Goal: Task Accomplishment & Management: Complete application form

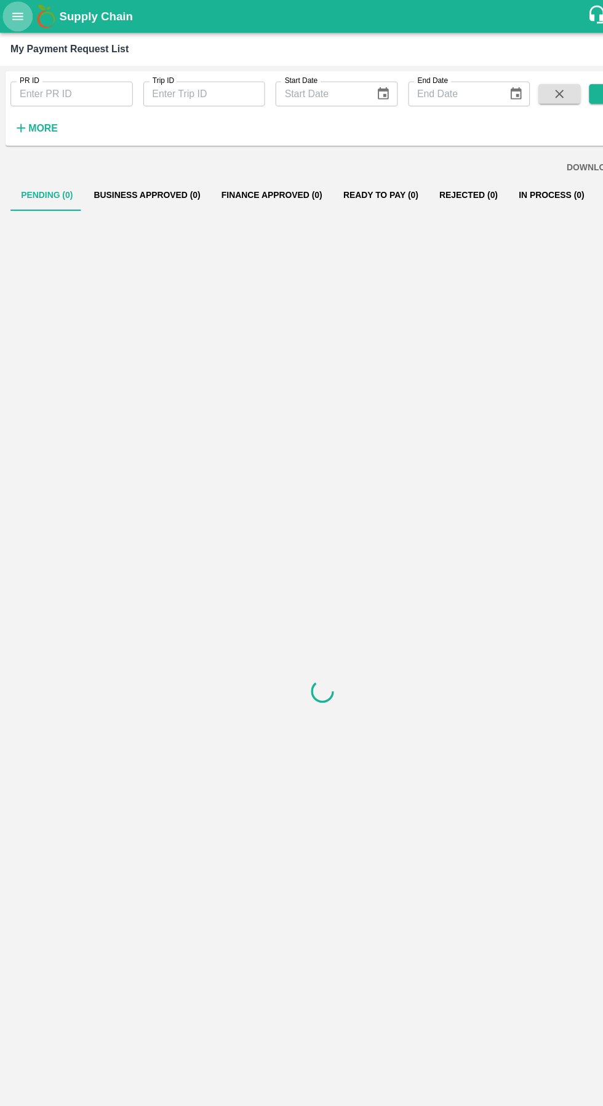
click at [18, 23] on button "open drawer" at bounding box center [16, 15] width 28 height 28
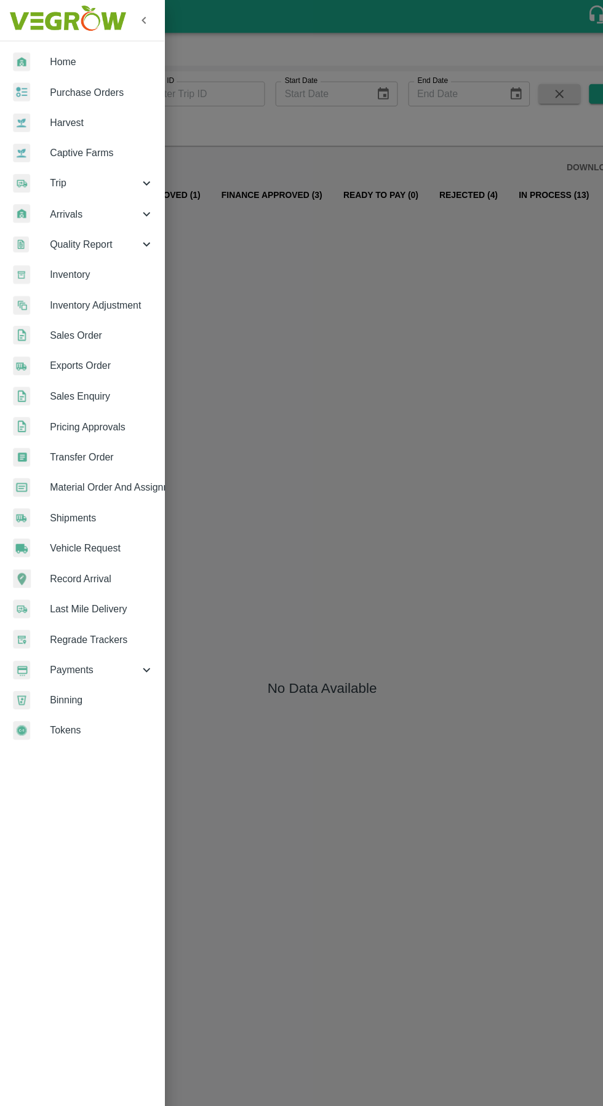
click at [61, 514] on span "Vehicle Request" at bounding box center [95, 514] width 97 height 14
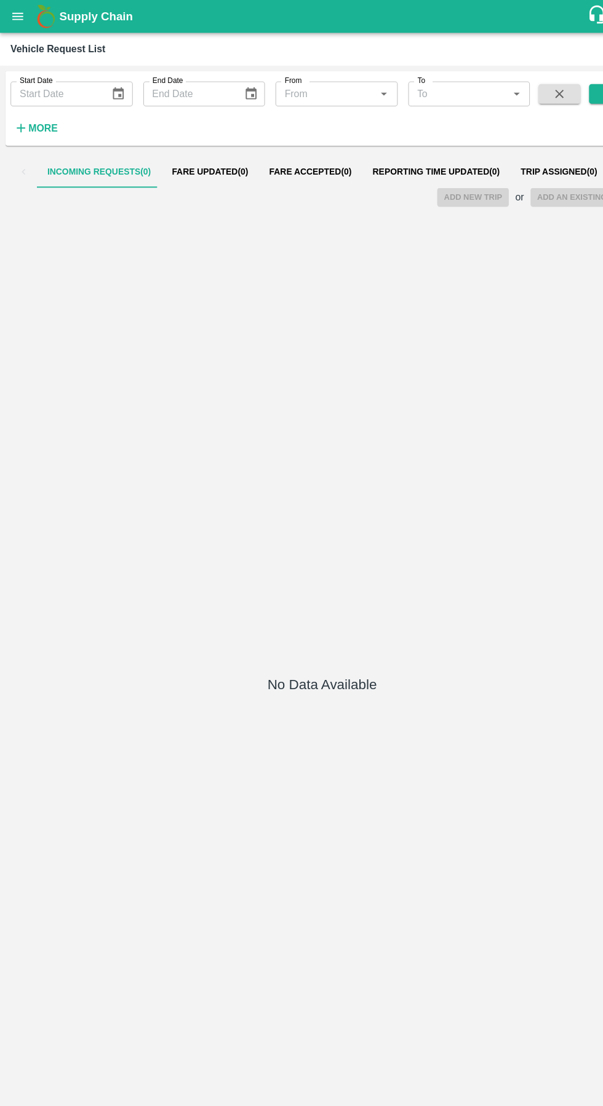
click at [411, 165] on span "Reporting Time Updated ( 0 )" at bounding box center [408, 161] width 119 height 10
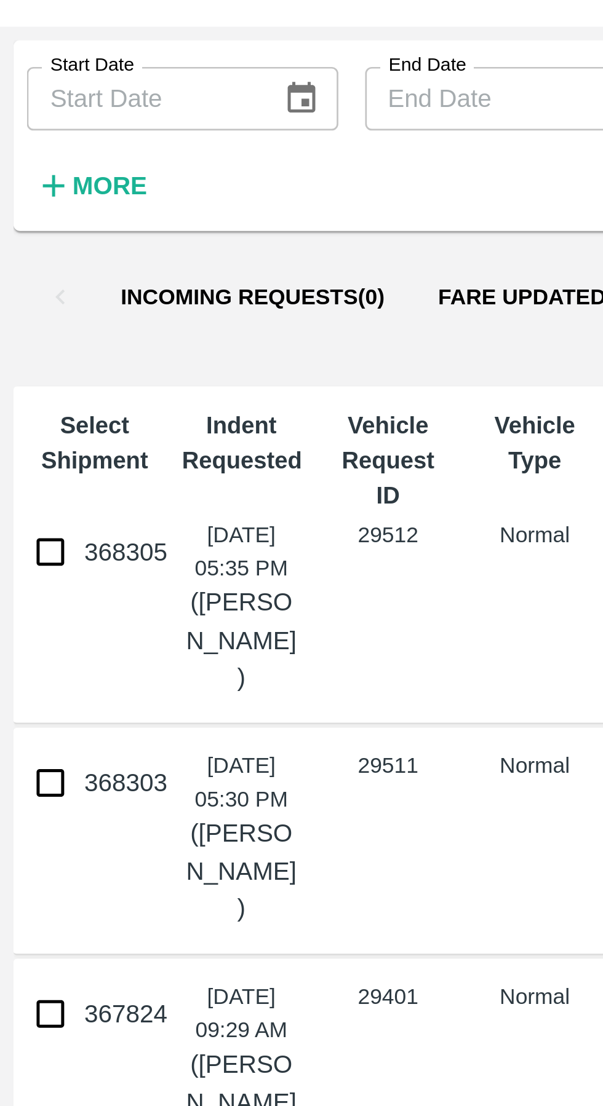
click at [20, 260] on input "368305" at bounding box center [18, 254] width 25 height 25
checkbox input "true"
click at [20, 336] on input "368303" at bounding box center [18, 339] width 25 height 25
checkbox input "true"
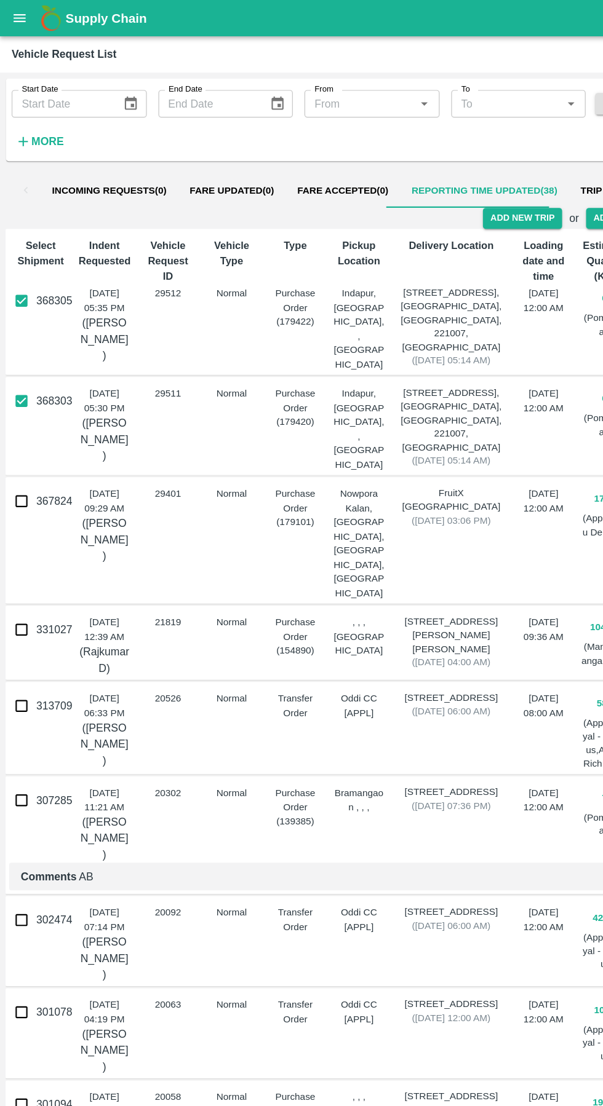
click at [442, 185] on button "Add New Trip" at bounding box center [442, 185] width 66 height 18
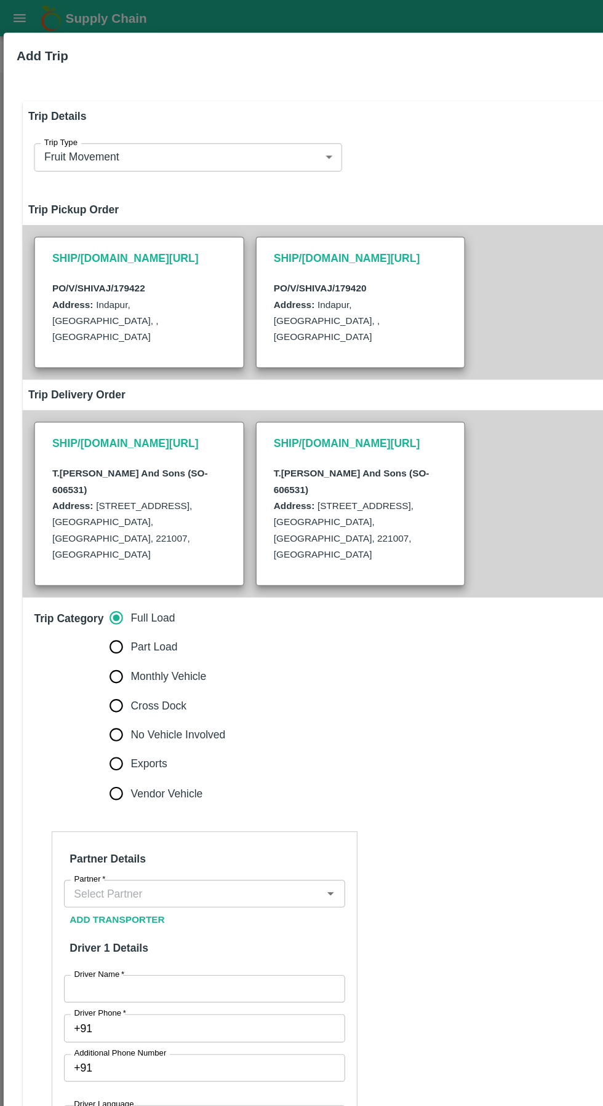
type input "60"
type input "Normal"
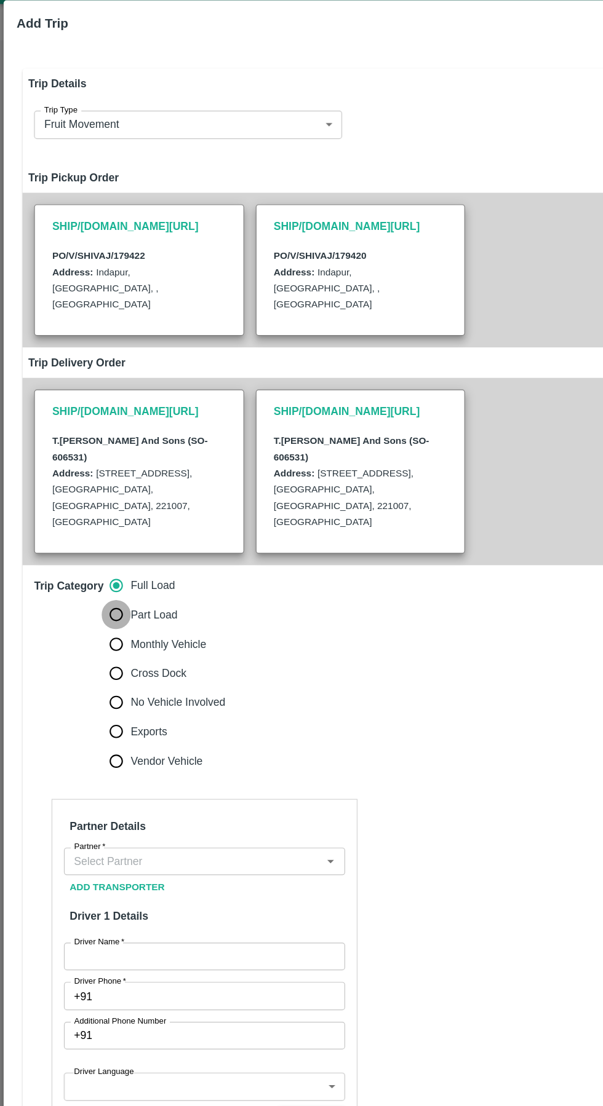
click at [100, 536] on input "Part Load" at bounding box center [98, 548] width 25 height 25
radio input "true"
click at [207, 749] on input "Partner   *" at bounding box center [163, 757] width 210 height 16
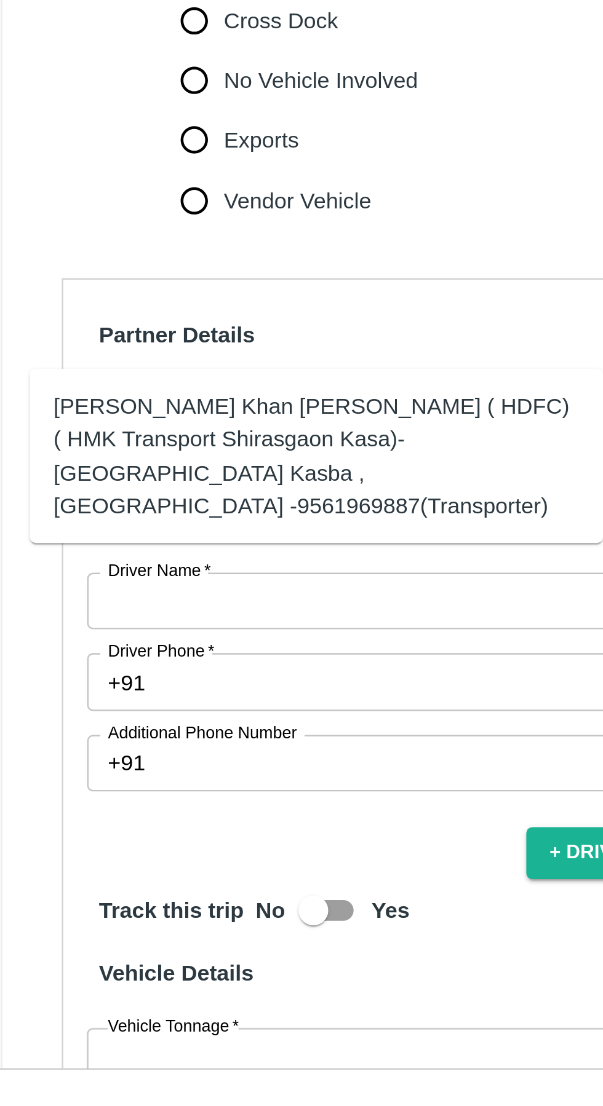
click at [95, 762] on div "[PERSON_NAME] Khan [PERSON_NAME] ( HDFC) ( HMK Transport Shirasgaon Kasa)-[GEOG…" at bounding box center [149, 777] width 217 height 55
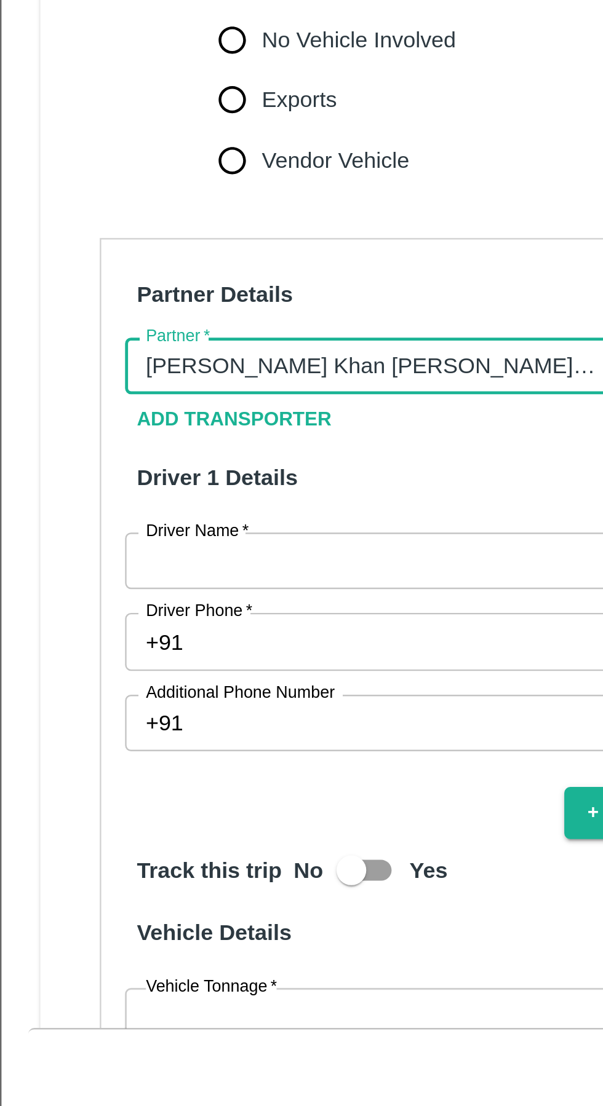
type input "[PERSON_NAME] Khan [PERSON_NAME] ( HDFC) ( HMK Transport Shirasgaon Kasa)-[GEOG…"
click at [90, 826] on input "Driver Name   *" at bounding box center [173, 837] width 238 height 23
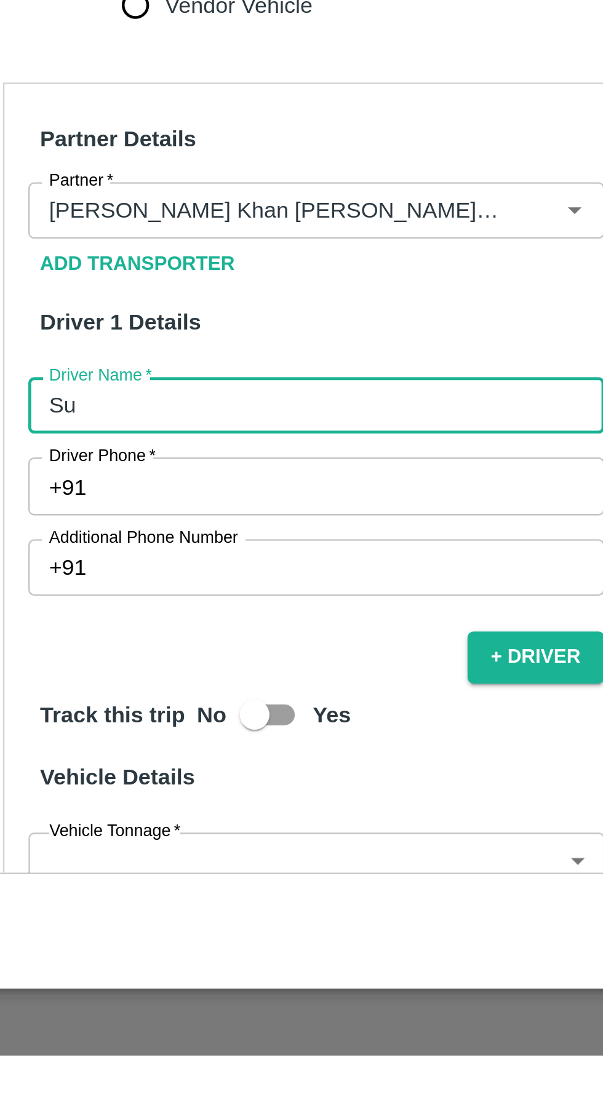
type input "S"
type input "Rihit"
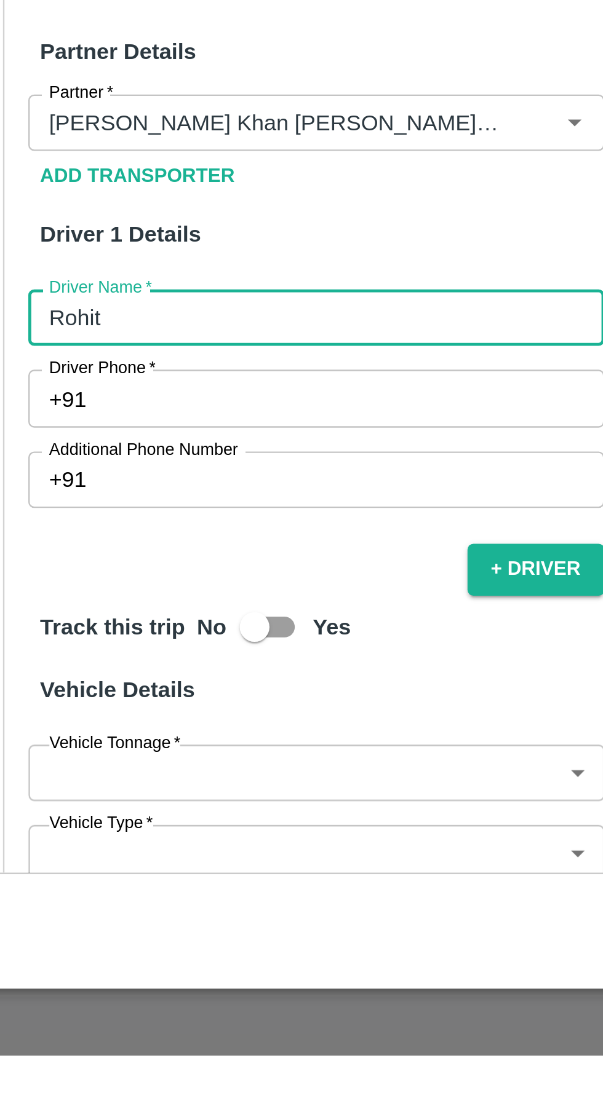
scroll to position [49, 0]
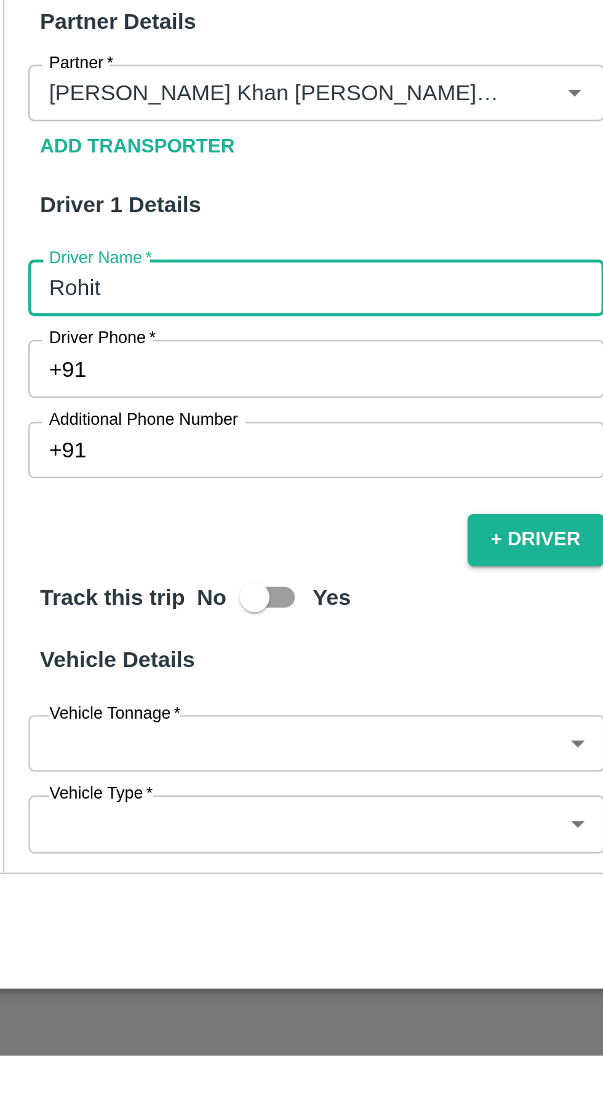
type input "Rohit"
click at [105, 811] on input "Driver Phone   *" at bounding box center [187, 822] width 209 height 23
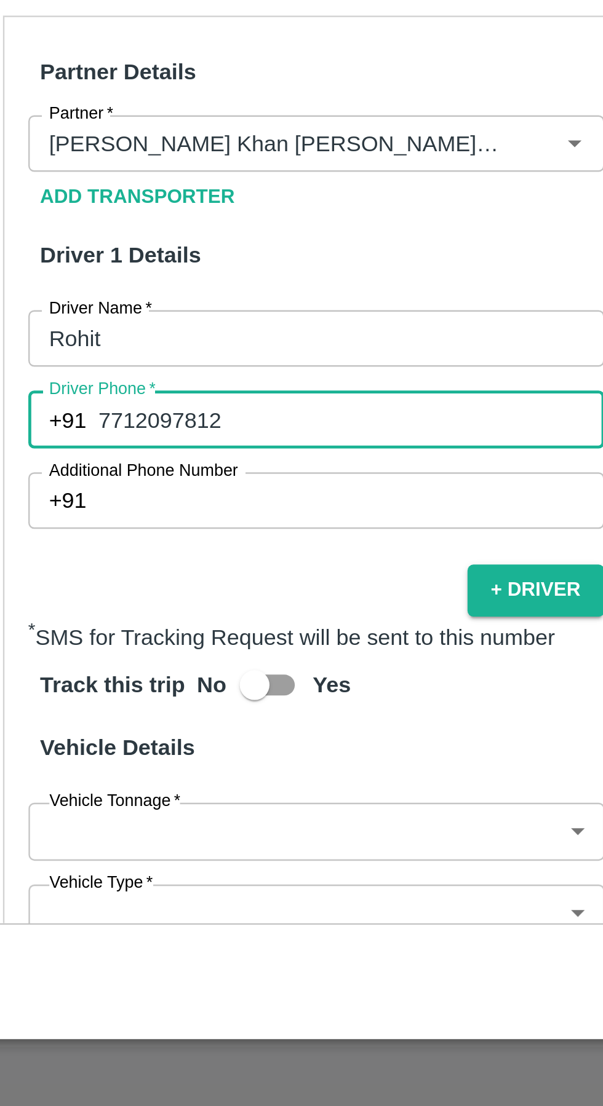
type input "7712097812"
click at [182, 968] on body "Supply Chain Vehicle Request List Start Date Start Date End Date End Date From …" at bounding box center [301, 553] width 603 height 1106
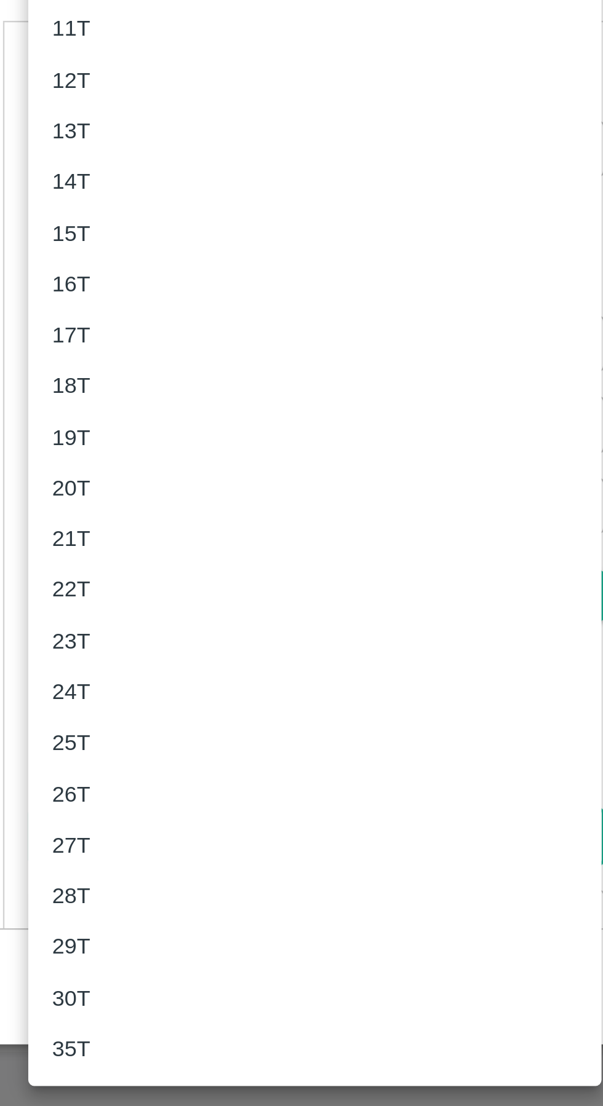
click at [71, 791] on p "17T" at bounding box center [72, 786] width 16 height 14
type input "17000"
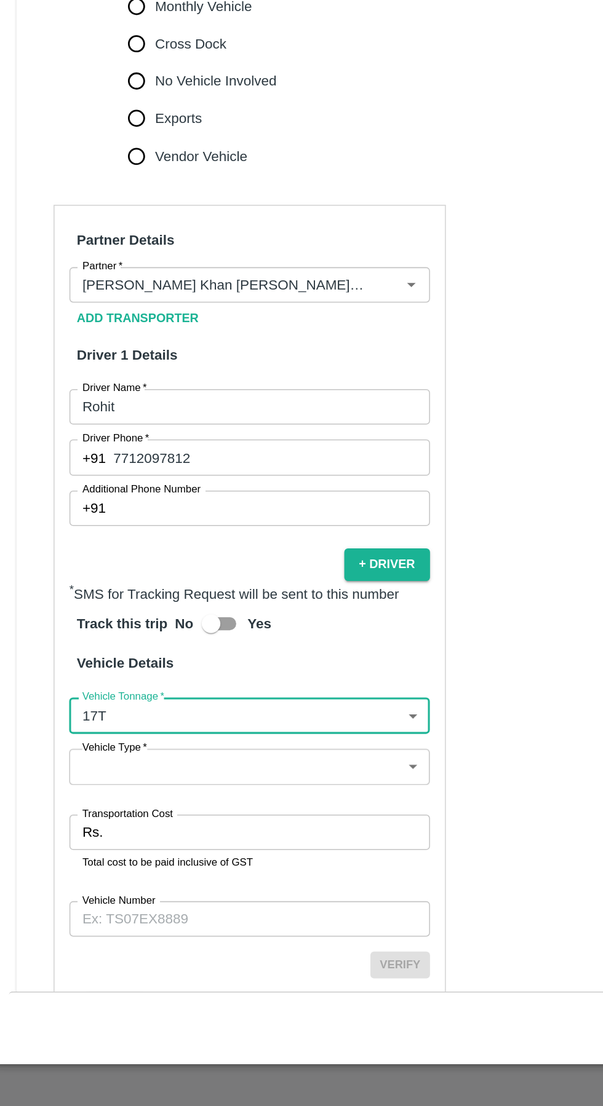
scroll to position [228, 0]
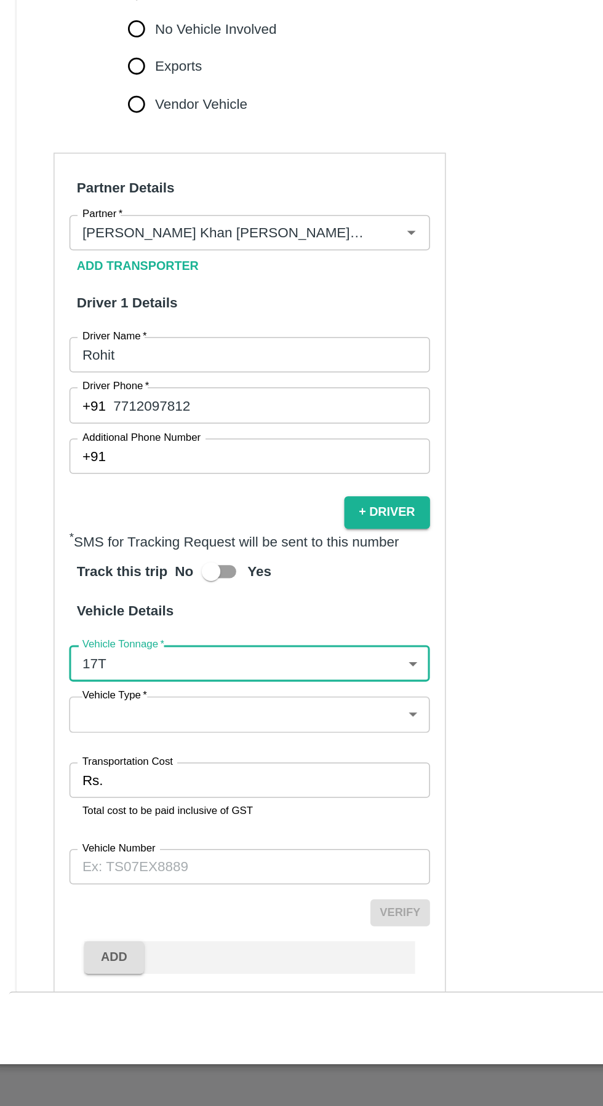
click at [100, 821] on body "Supply Chain Vehicle Request List Start Date Start Date End Date End Date From …" at bounding box center [301, 553] width 603 height 1106
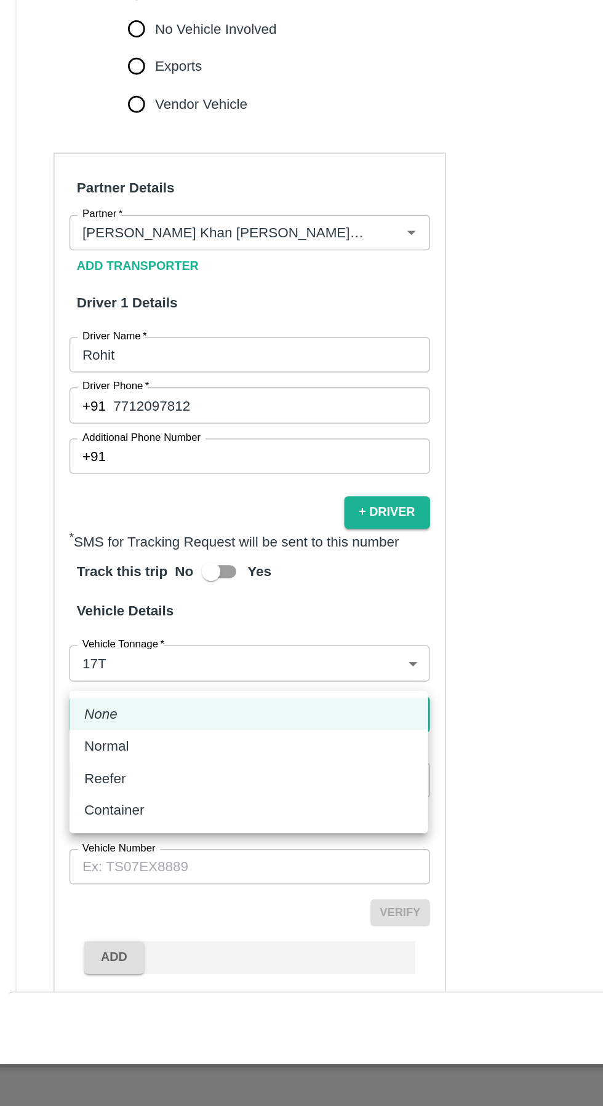
click at [192, 871] on div "Normal" at bounding box center [172, 869] width 217 height 14
type input "Normal"
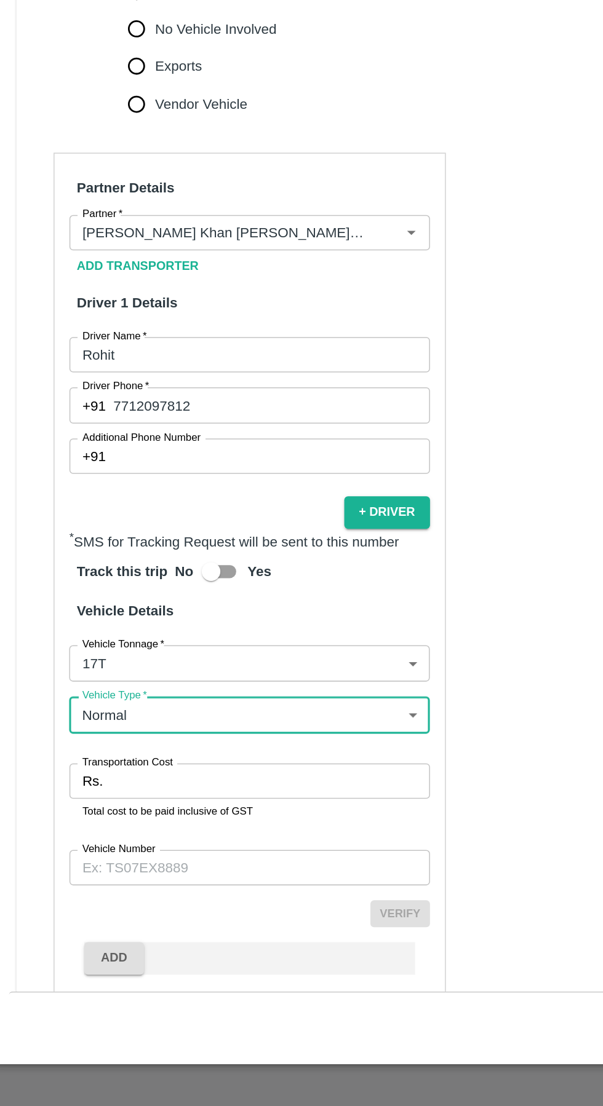
click at [216, 880] on input "Transportation Cost" at bounding box center [186, 891] width 211 height 23
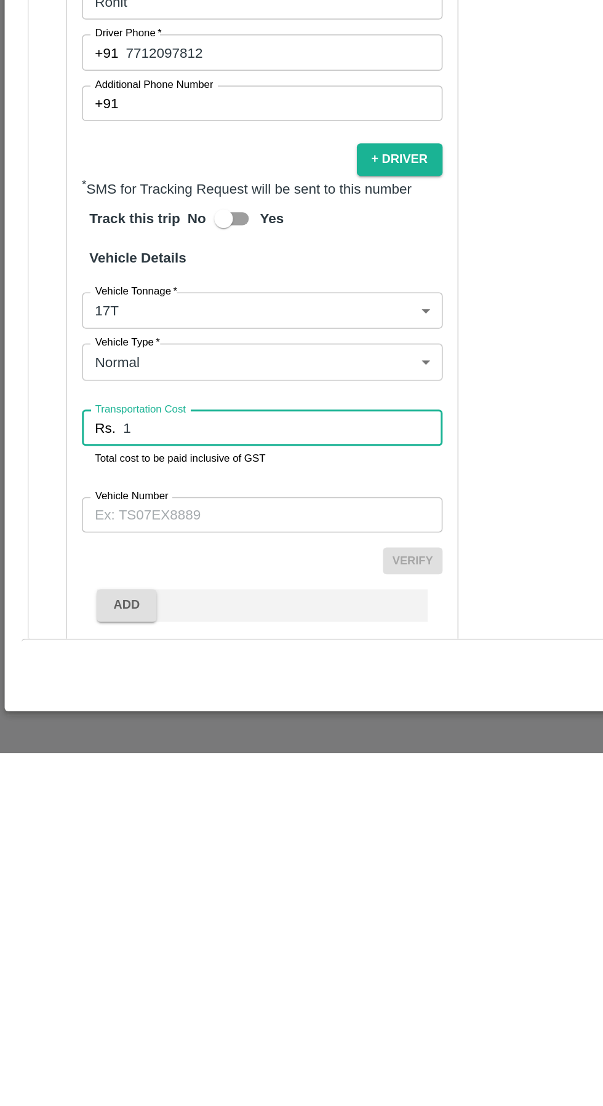
type input "1"
click at [89, 932] on label "Vehicle Number" at bounding box center [87, 937] width 49 height 10
click at [89, 937] on input "Vehicle Number" at bounding box center [173, 948] width 238 height 23
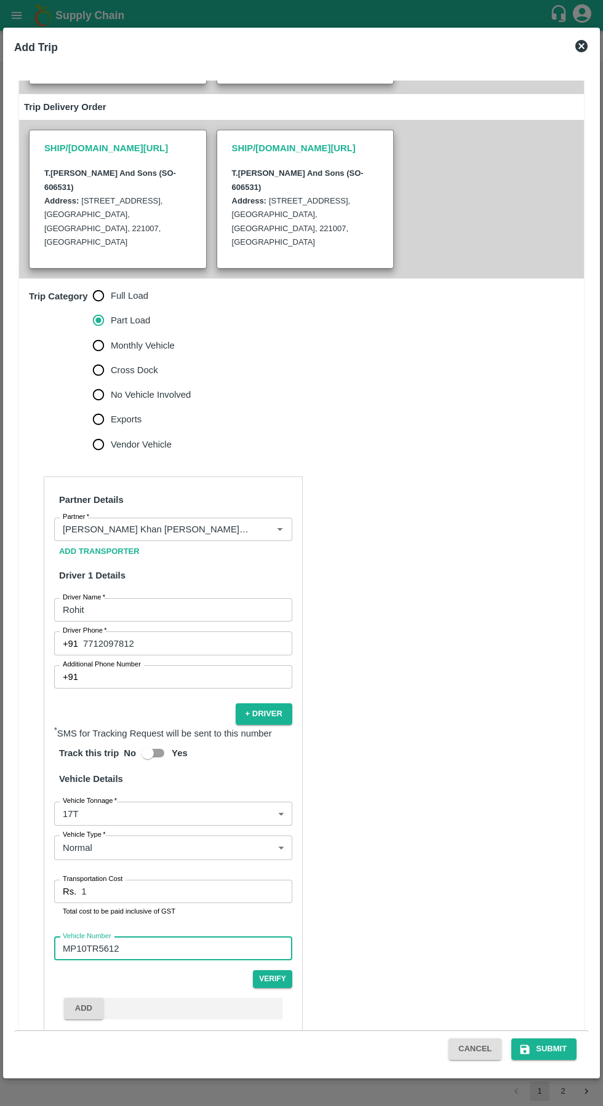
scroll to position [228, 0]
type input "MP10TR5612"
click at [550, 1049] on button "Submit" at bounding box center [543, 1050] width 65 height 22
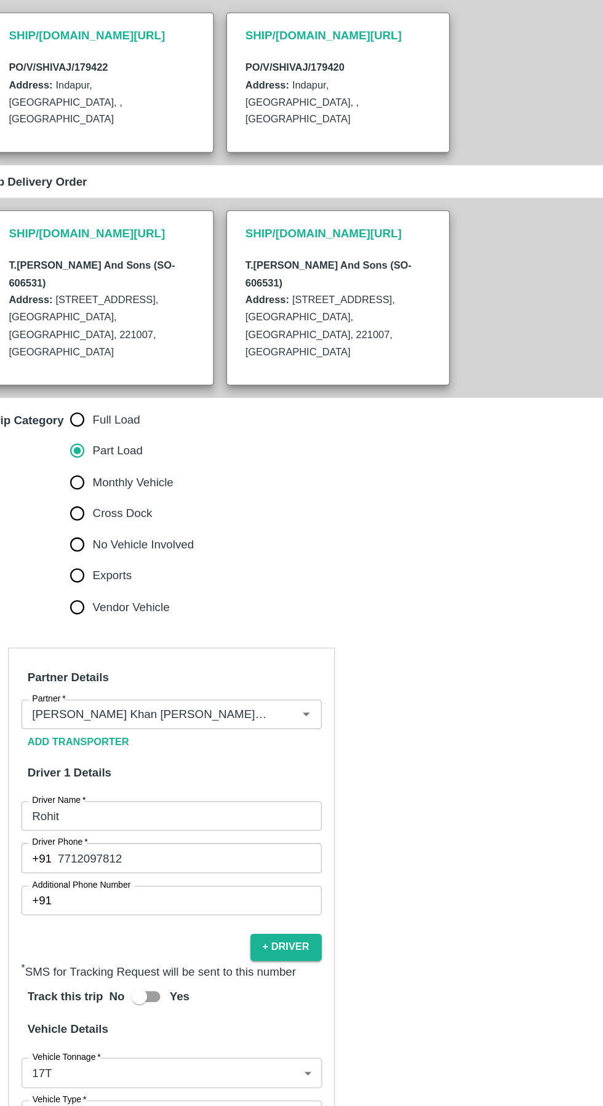
scroll to position [0, 0]
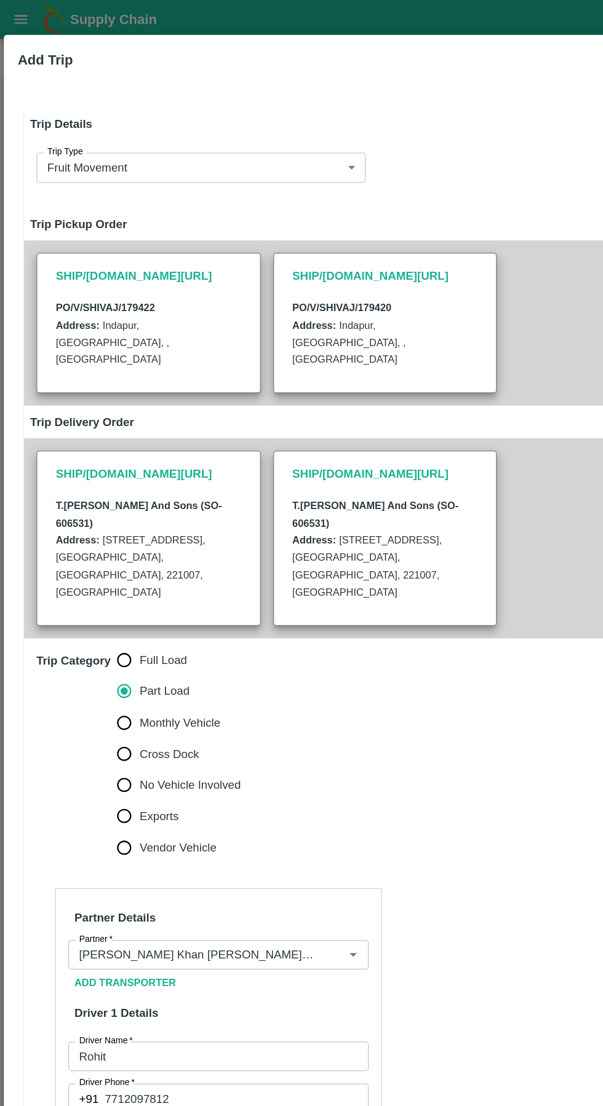
click at [25, 20] on div at bounding box center [301, 553] width 603 height 1106
checkbox input "false"
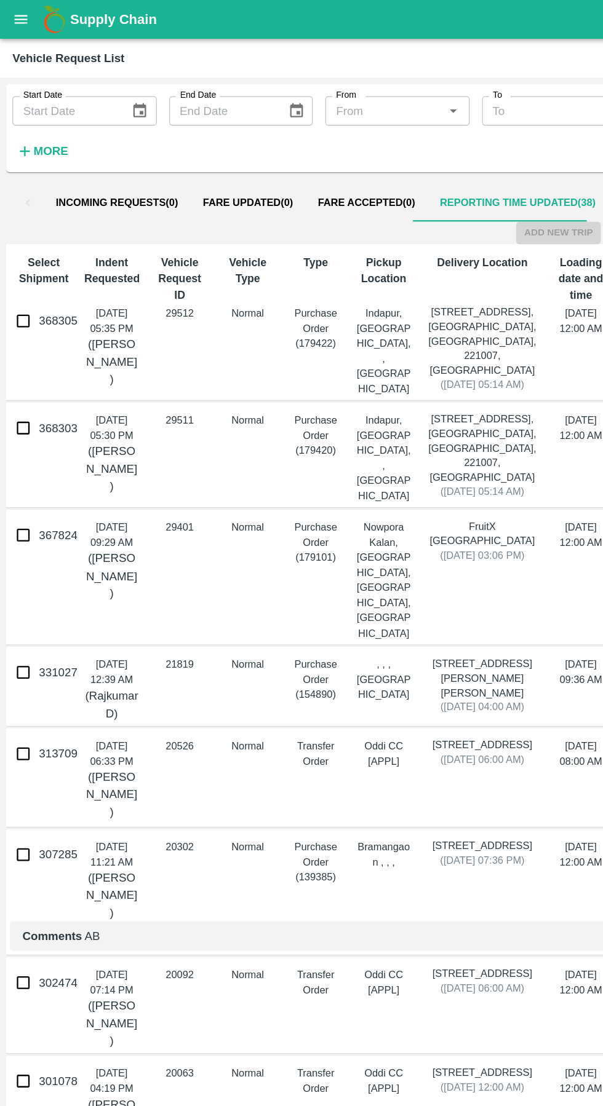
click at [29, 14] on button "open drawer" at bounding box center [16, 15] width 28 height 28
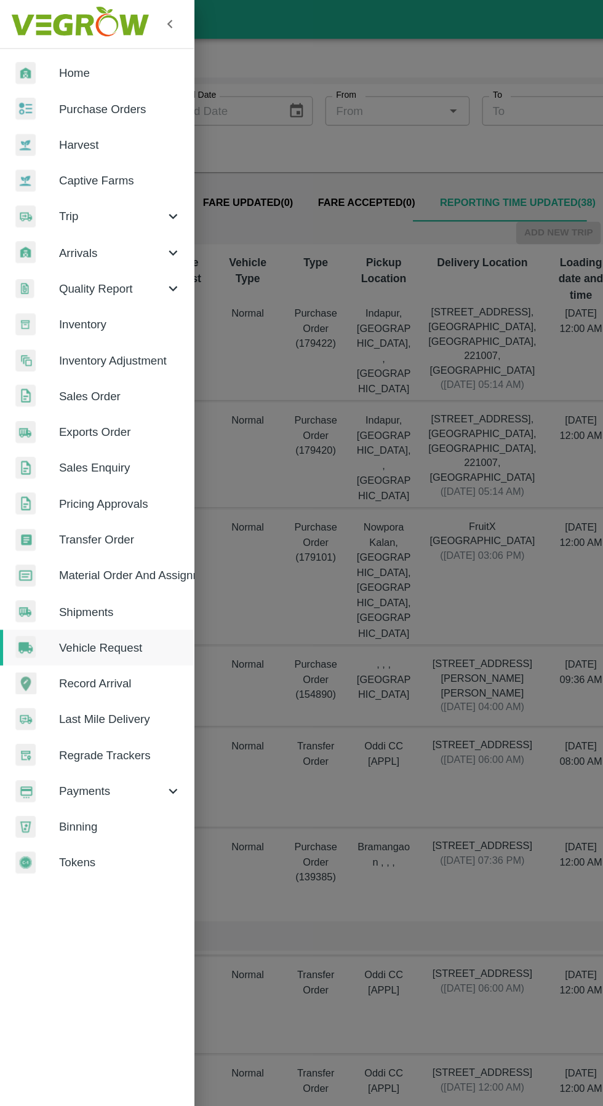
click at [75, 172] on span "Trip" at bounding box center [89, 172] width 84 height 14
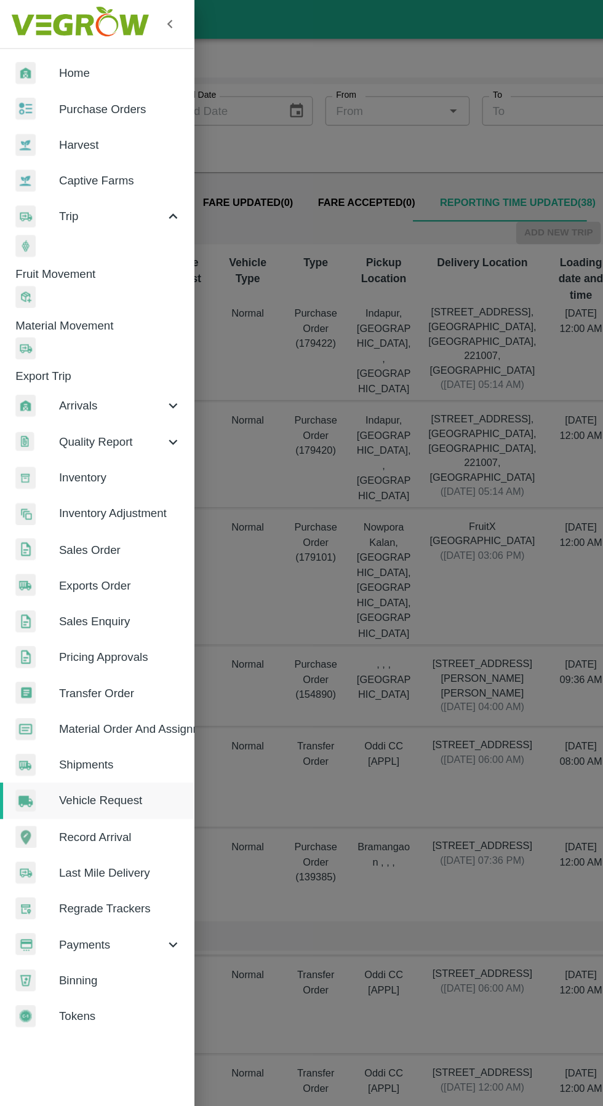
click at [84, 210] on span "Fruit Movement" at bounding box center [82, 217] width 141 height 14
